Goal: Transaction & Acquisition: Obtain resource

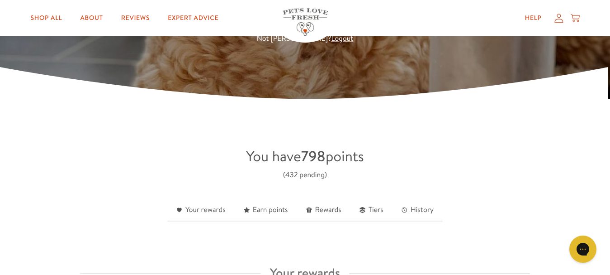
scroll to position [194, 0]
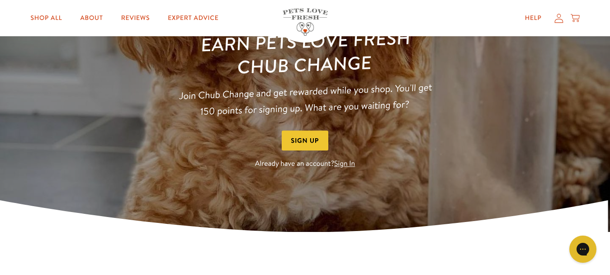
scroll to position [98, 0]
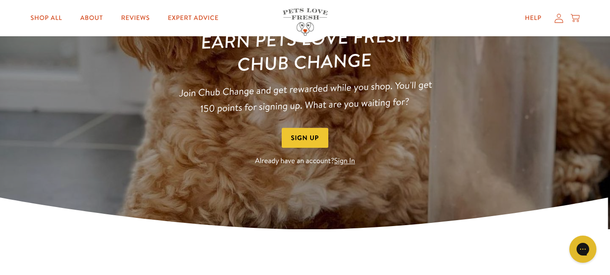
click at [346, 162] on link "Sign In" at bounding box center [344, 161] width 21 height 10
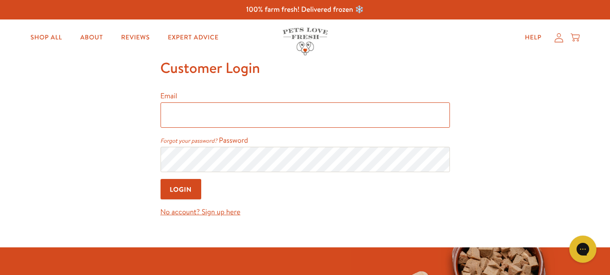
type input "myralambert0212@gmail.com"
click at [176, 181] on input "Login" at bounding box center [181, 189] width 41 height 20
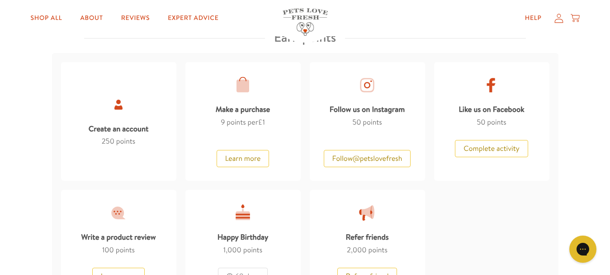
scroll to position [721, 0]
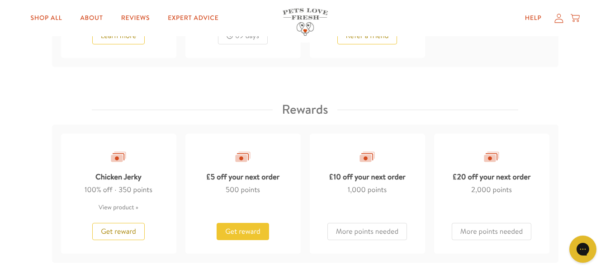
click at [245, 236] on button "Get reward" at bounding box center [243, 231] width 52 height 17
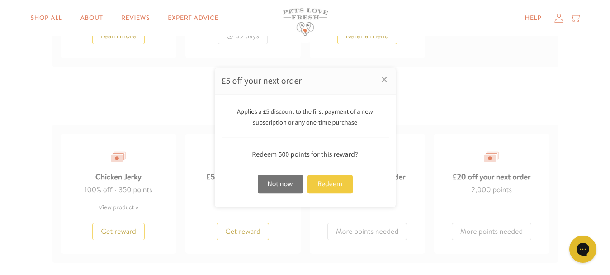
click at [337, 186] on div "Redeem" at bounding box center [330, 184] width 45 height 19
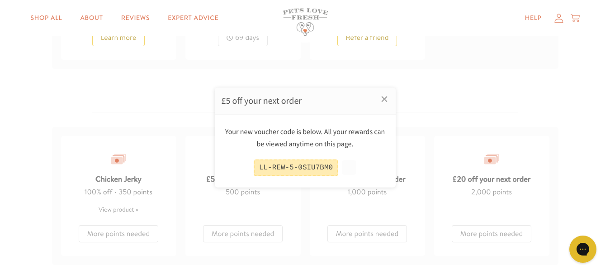
scroll to position [723, 0]
click at [345, 167] on button at bounding box center [349, 167] width 14 height 14
click at [560, 19] on div at bounding box center [305, 137] width 610 height 275
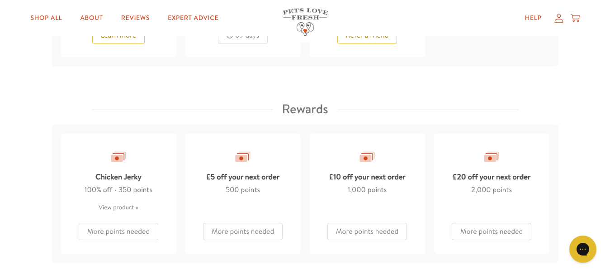
click at [559, 20] on icon at bounding box center [559, 18] width 9 height 10
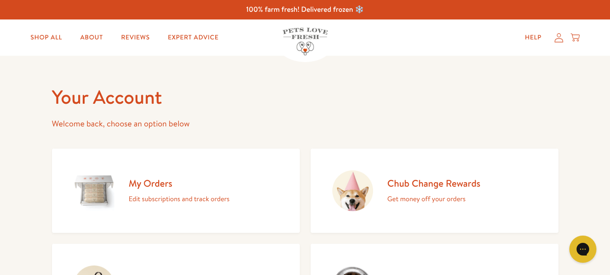
click at [153, 193] on p "Edit subscriptions and track orders" at bounding box center [179, 199] width 101 height 12
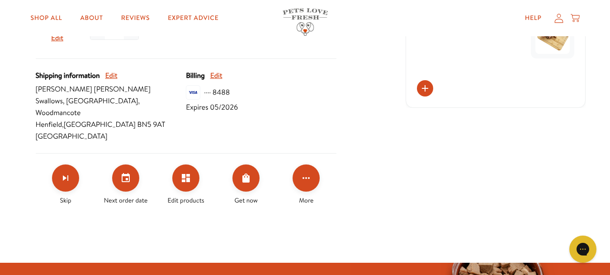
scroll to position [367, 0]
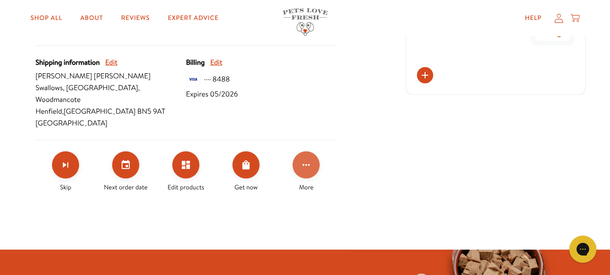
click at [308, 159] on icon "Click for more options" at bounding box center [306, 164] width 11 height 11
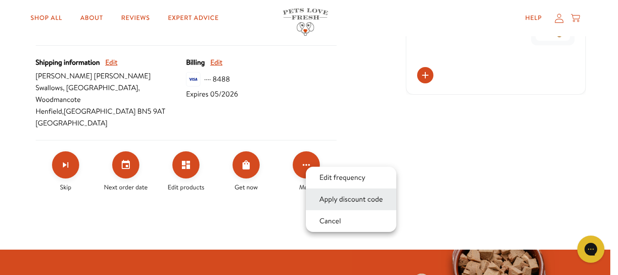
click at [340, 200] on button "Apply discount code" at bounding box center [351, 199] width 69 height 11
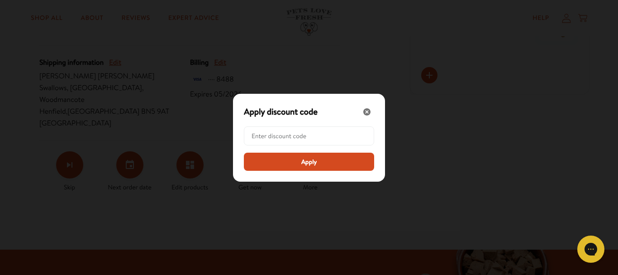
click at [305, 134] on input "Modal" at bounding box center [312, 136] width 120 height 18
paste input "LL-REW-5-0SIU7BM0"
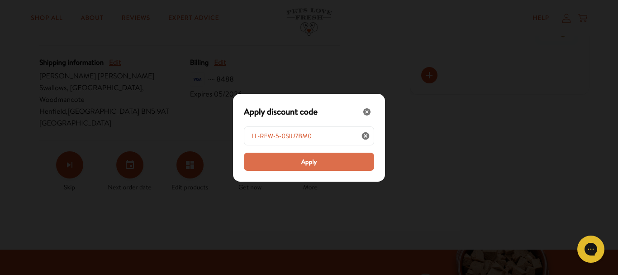
type input "LL-REW-5-0SIU7BM0"
click at [306, 163] on span "Apply" at bounding box center [309, 162] width 16 height 10
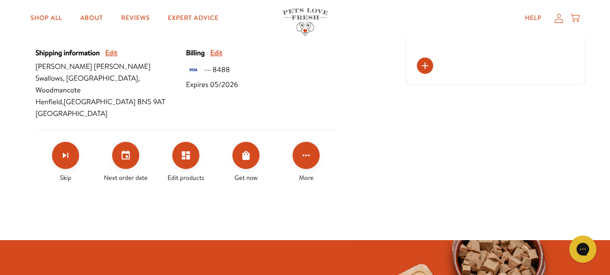
scroll to position [378, 0]
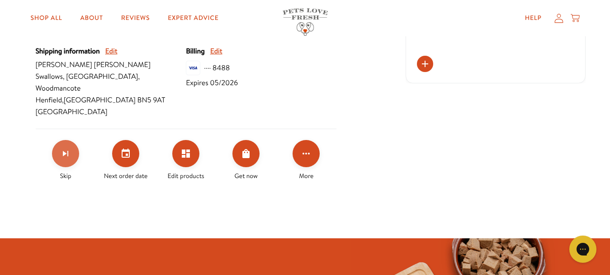
click at [64, 148] on icon "Skip subscription" at bounding box center [65, 153] width 11 height 11
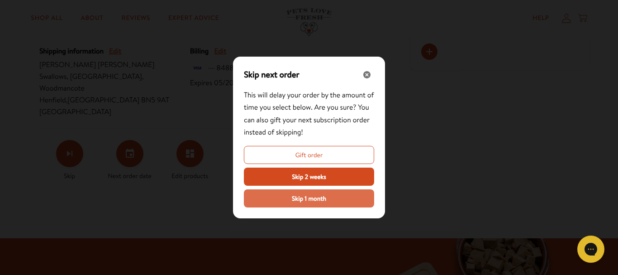
click at [309, 199] on span "Skip 1 month" at bounding box center [309, 198] width 34 height 10
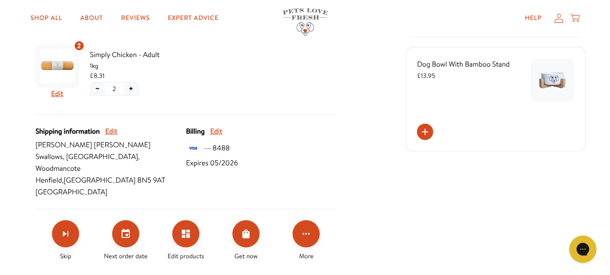
scroll to position [302, 0]
